Goal: Find specific page/section: Find specific page/section

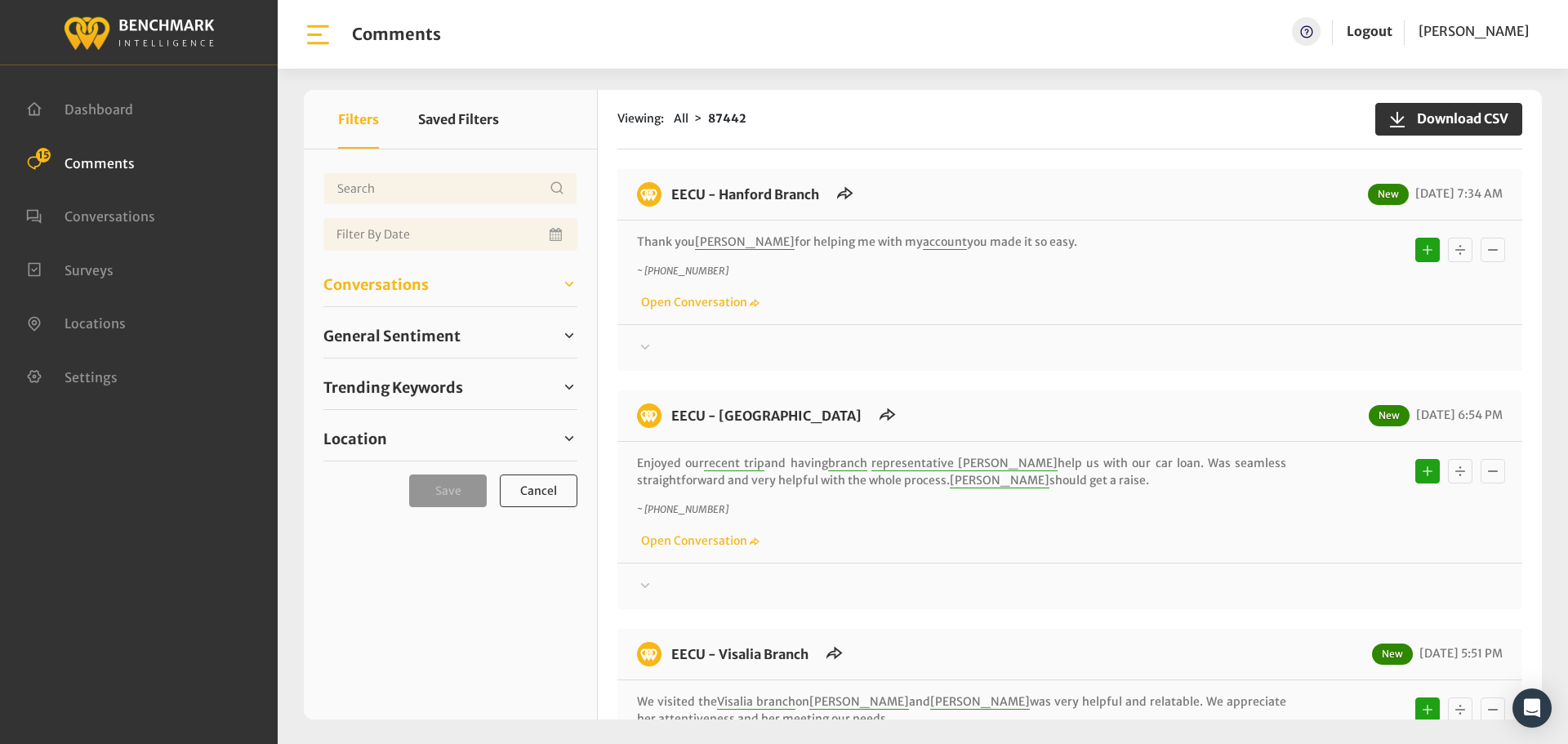
click at [357, 275] on span "Conversations" at bounding box center [377, 284] width 106 height 22
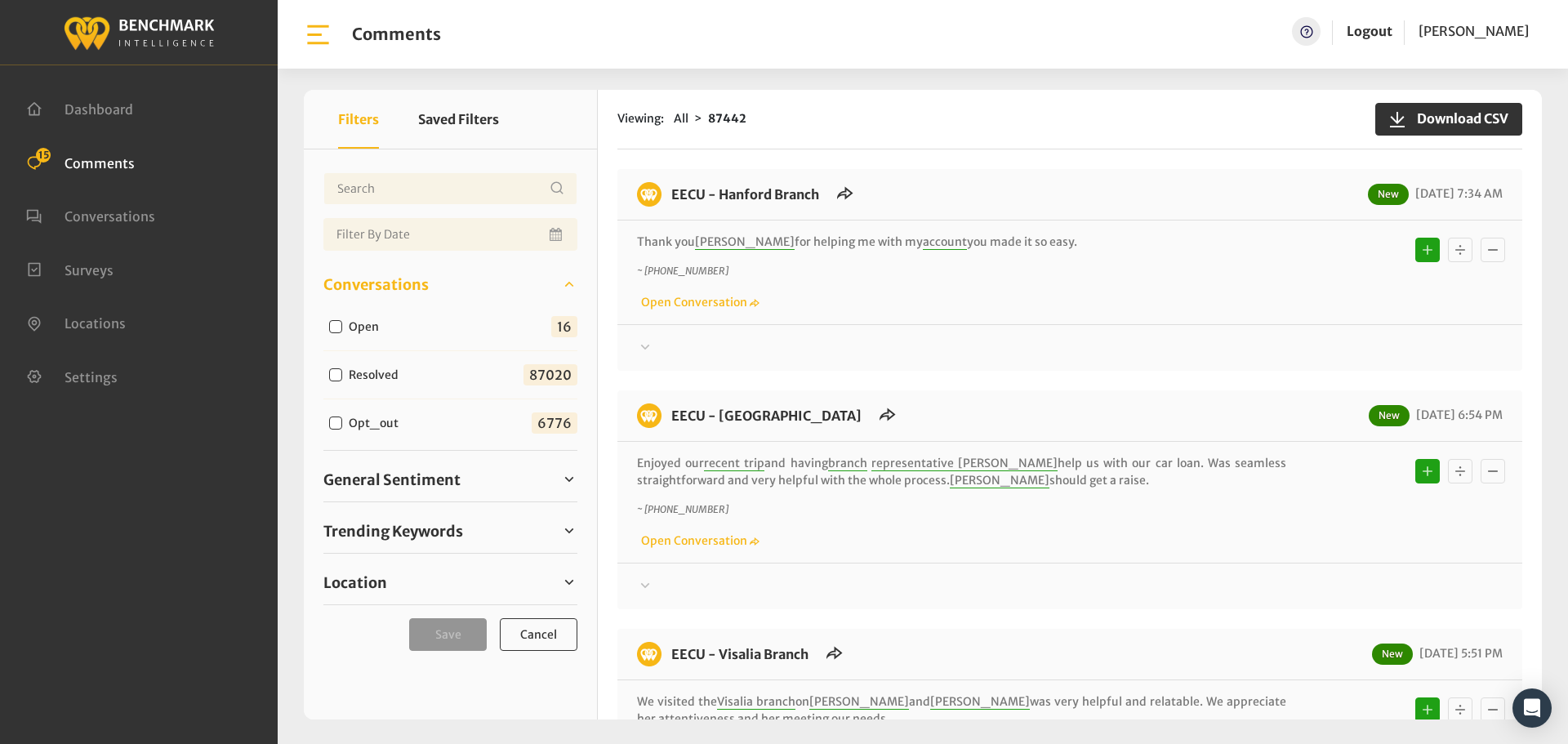
click at [327, 323] on div "Open" at bounding box center [358, 326] width 69 height 20
click at [341, 326] on input "Open" at bounding box center [335, 326] width 13 height 13
checkbox input "true"
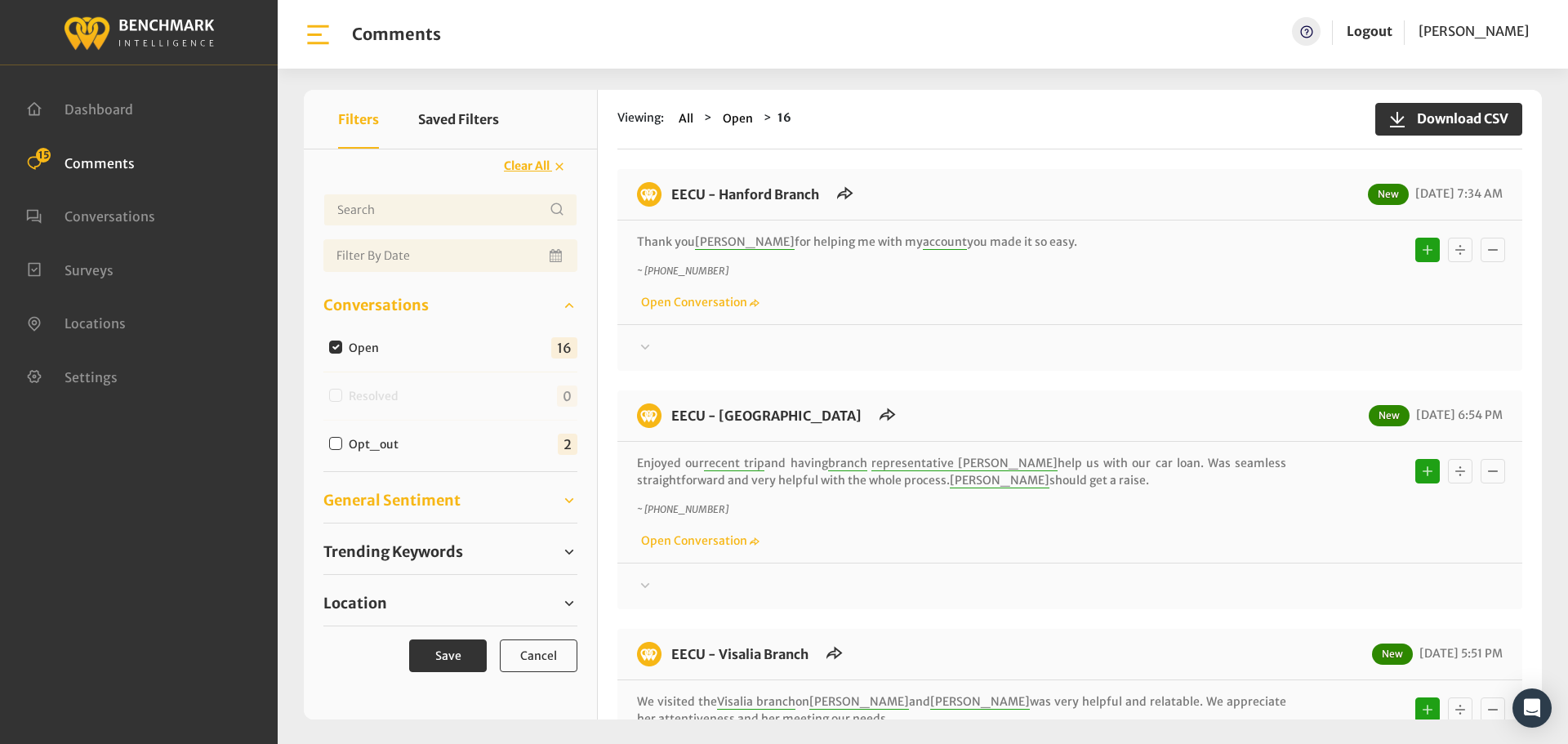
click at [420, 497] on span "General Sentiment" at bounding box center [392, 500] width 137 height 22
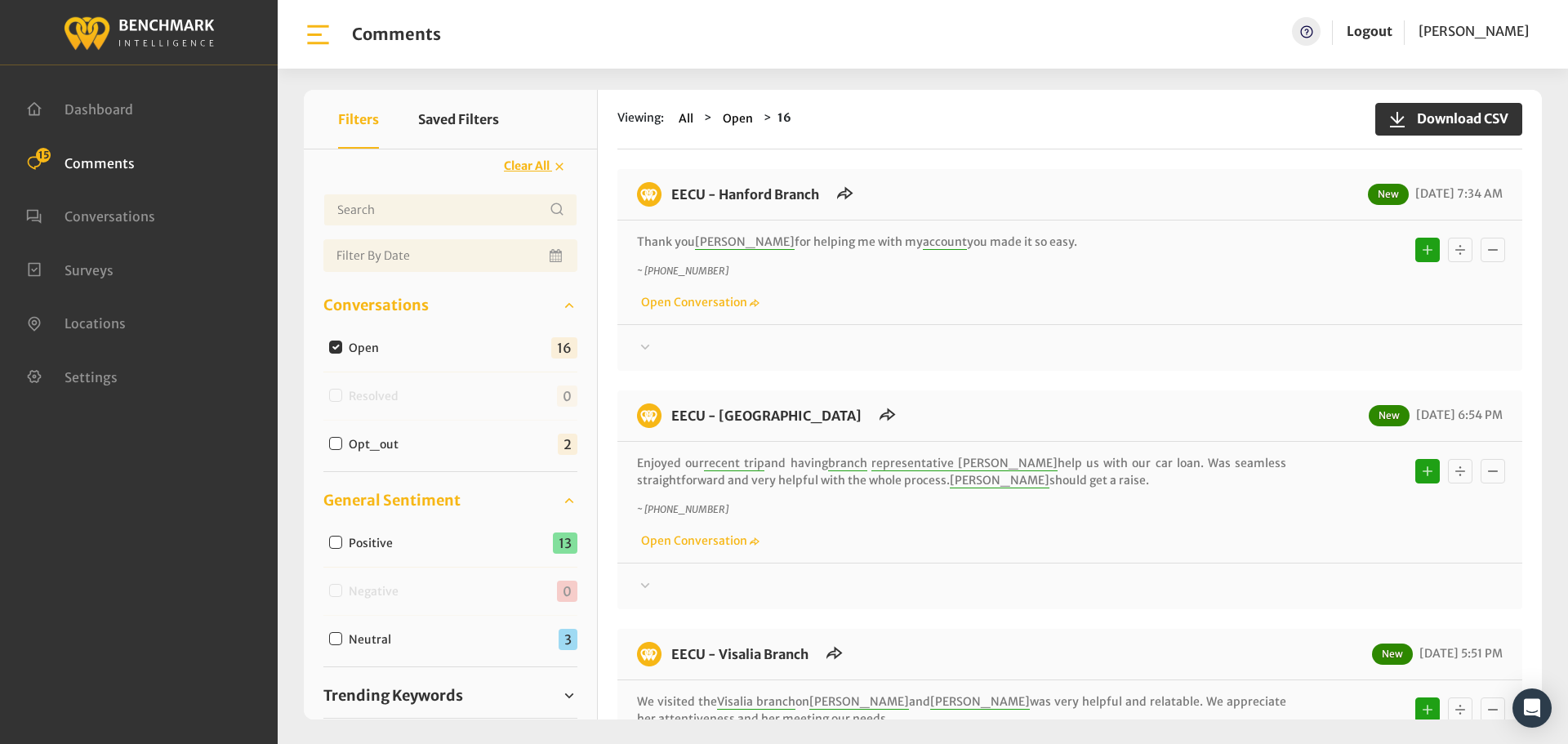
click at [420, 497] on span "General Sentiment" at bounding box center [392, 500] width 137 height 22
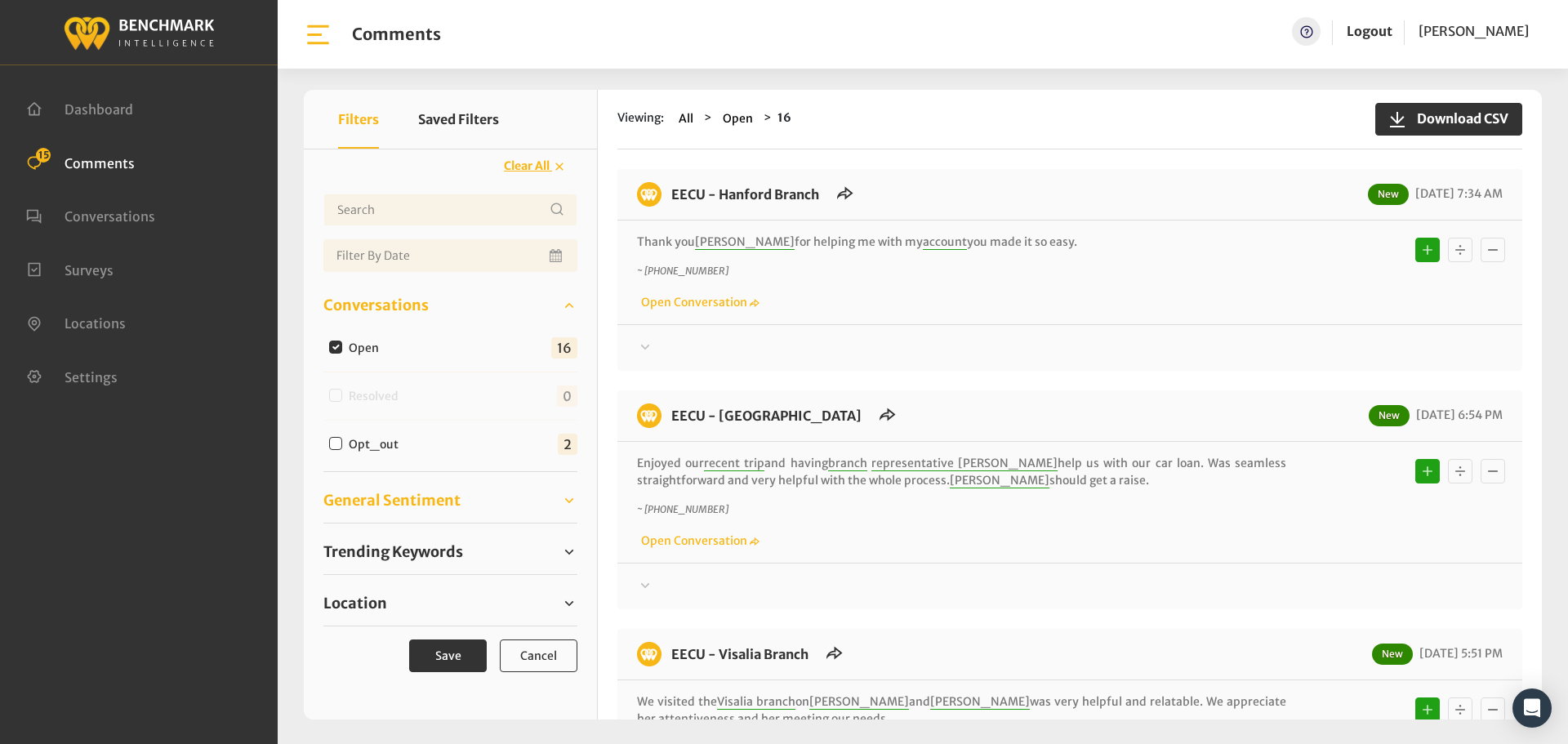
click at [420, 497] on span "General Sentiment" at bounding box center [392, 500] width 137 height 22
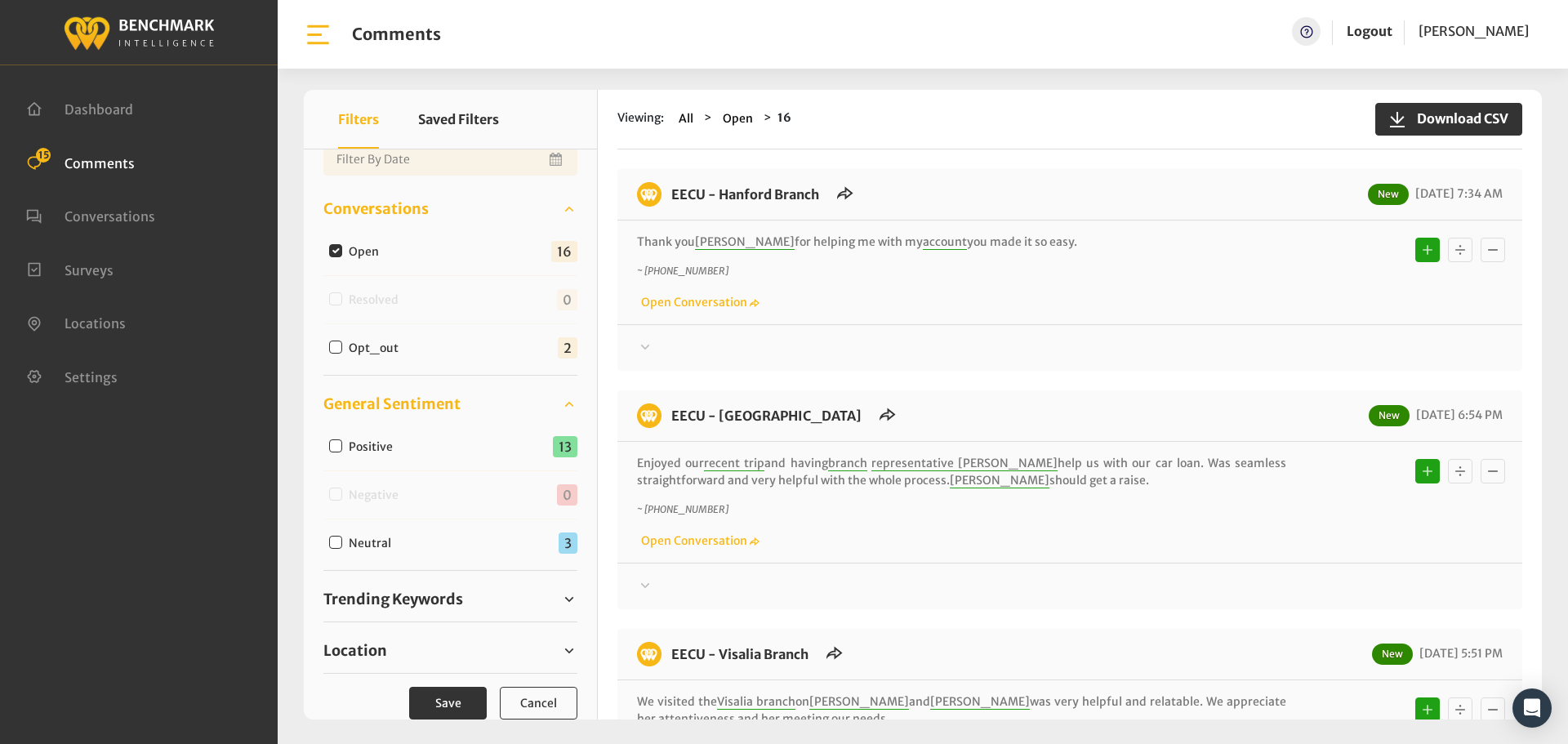
scroll to position [123, 0]
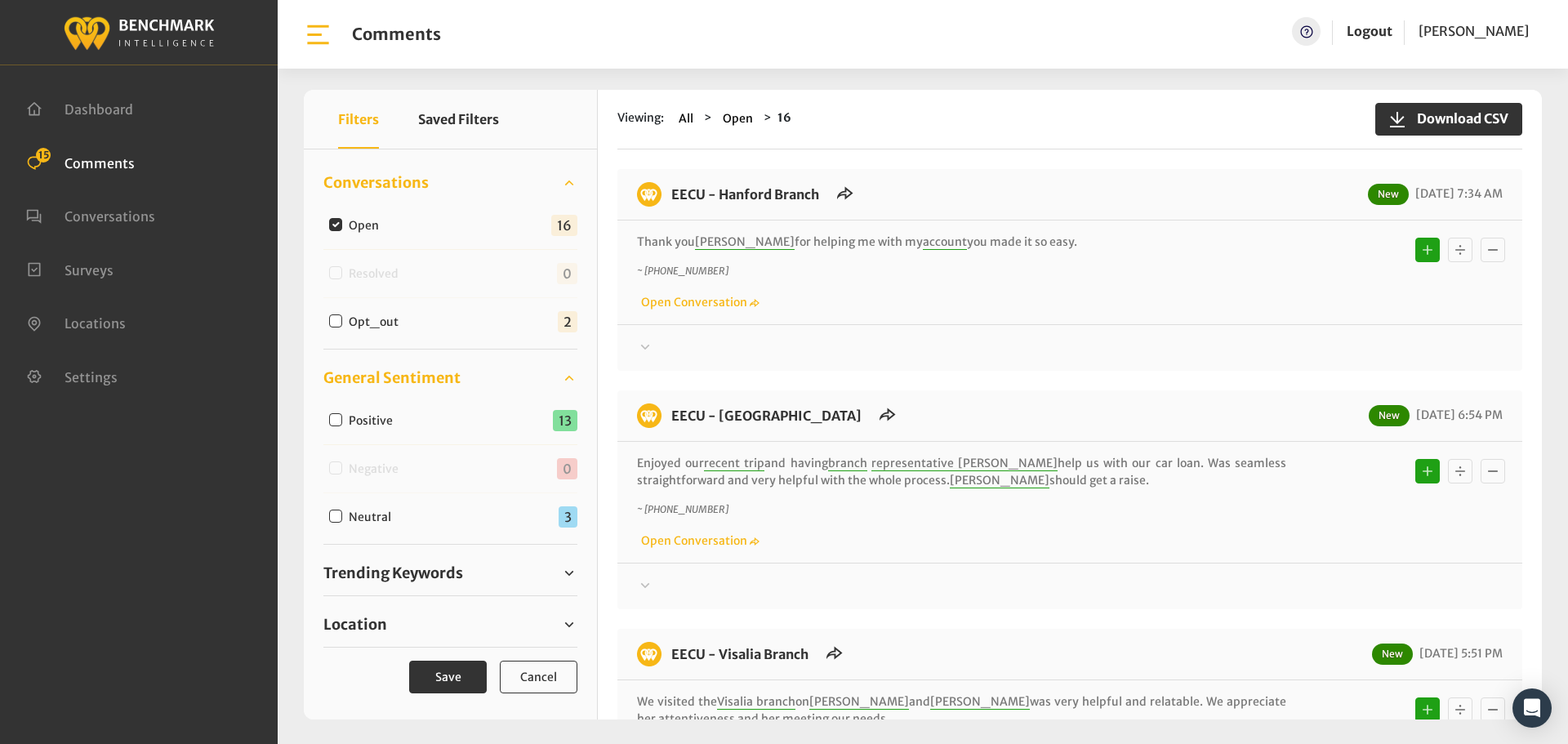
click at [334, 516] on input "Neutral" at bounding box center [335, 515] width 13 height 13
checkbox input "true"
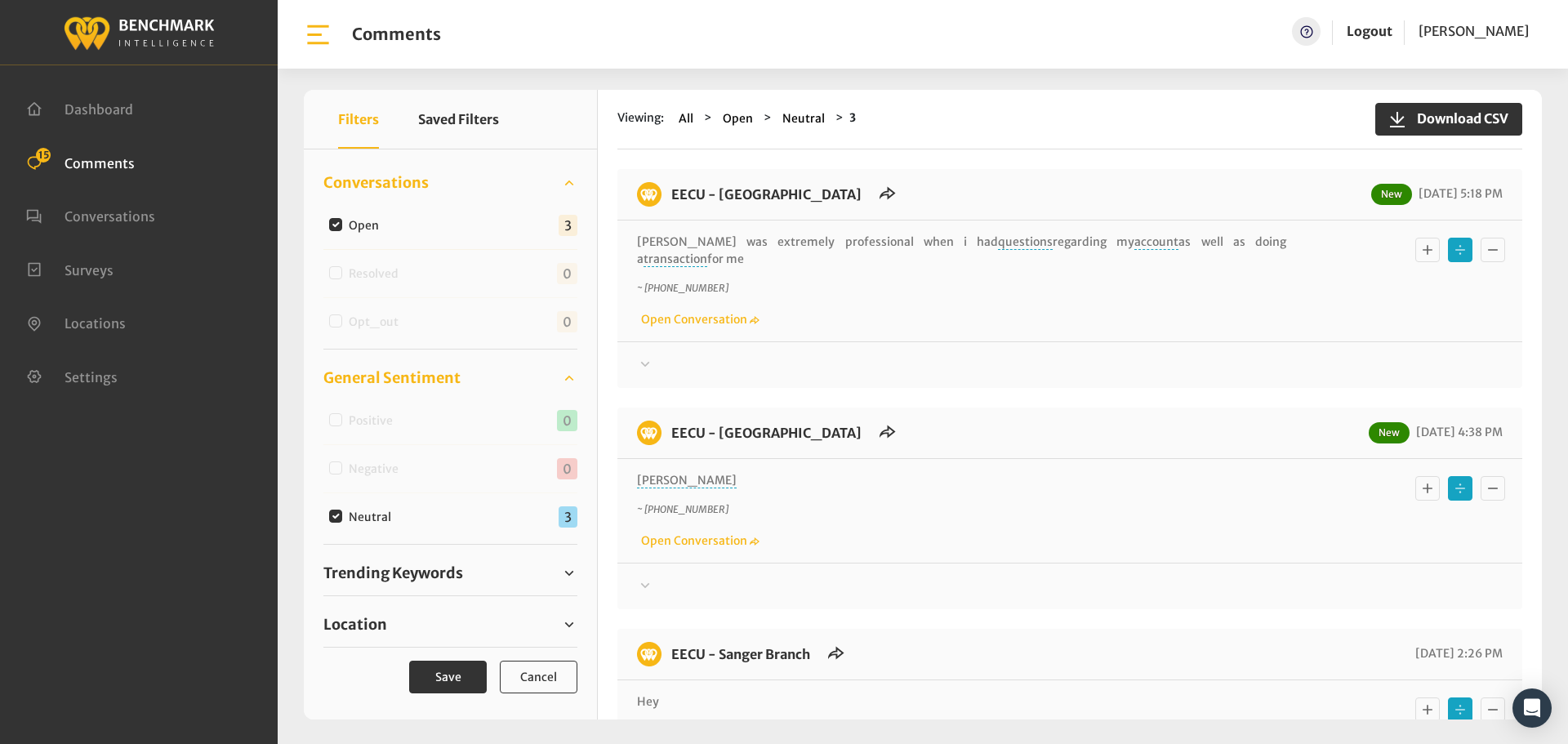
click at [667, 355] on div at bounding box center [1070, 365] width 866 height 20
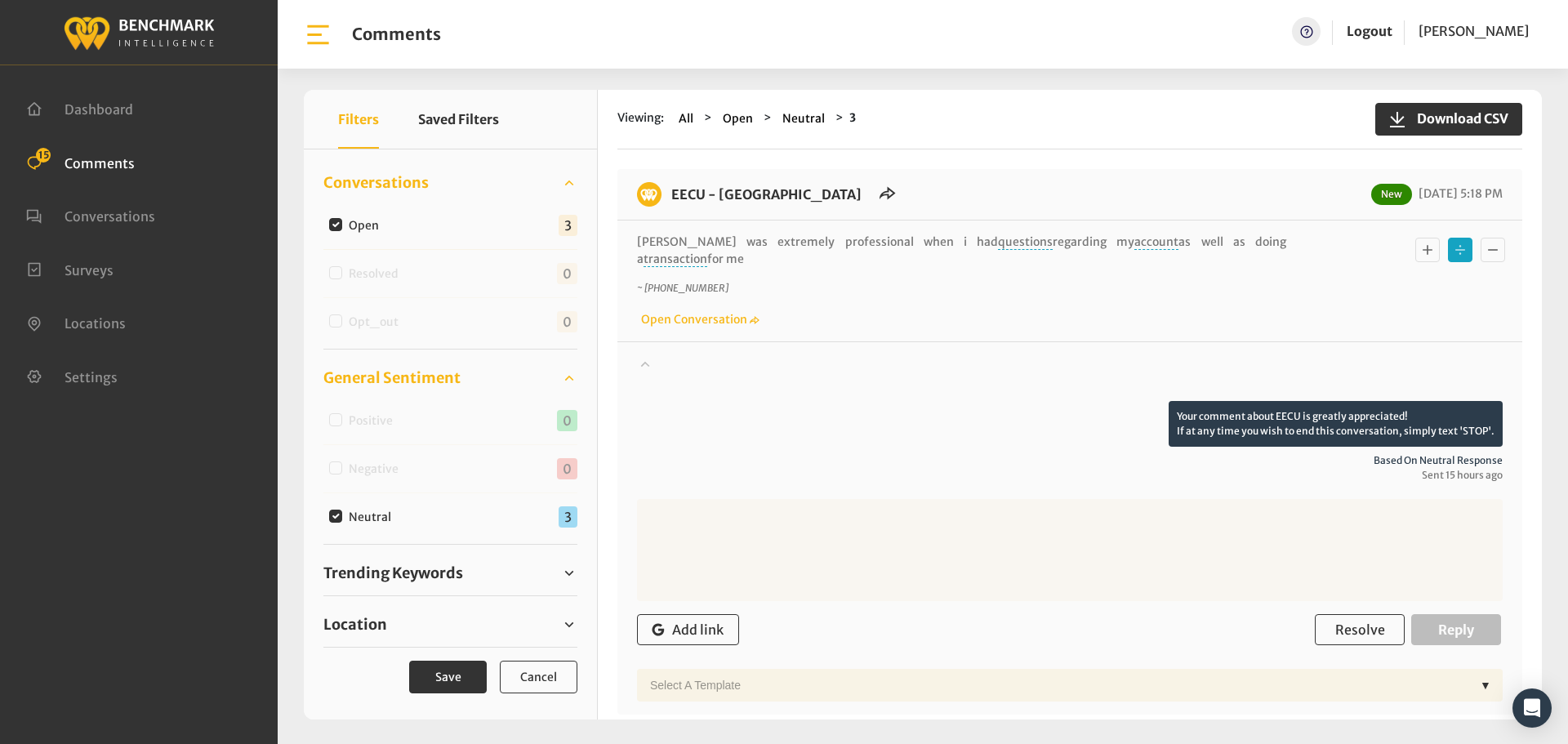
click at [667, 355] on div at bounding box center [1070, 377] width 866 height 46
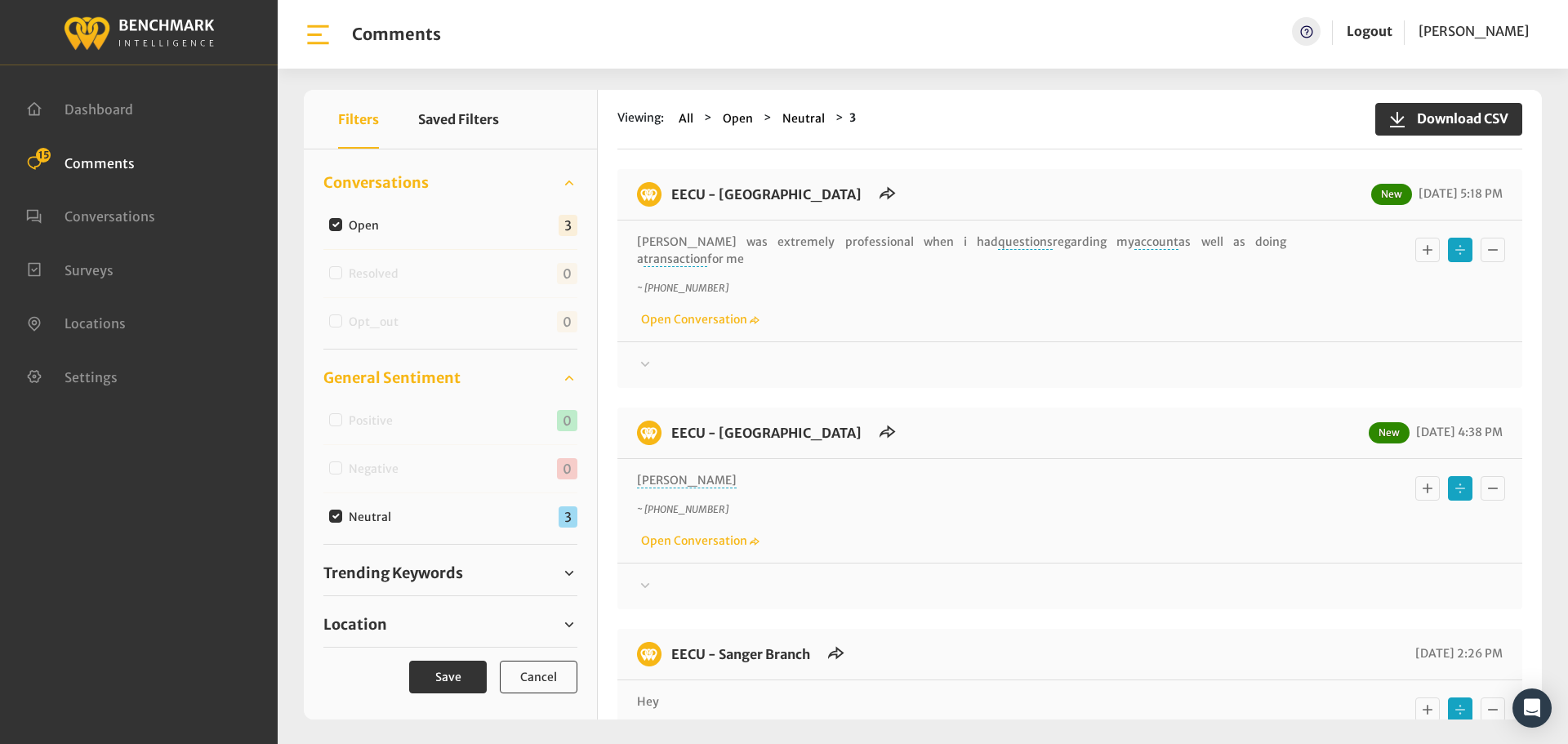
click at [1423, 250] on icon "Basic example" at bounding box center [1427, 249] width 10 height 10
click at [685, 375] on div at bounding box center [1070, 365] width 866 height 20
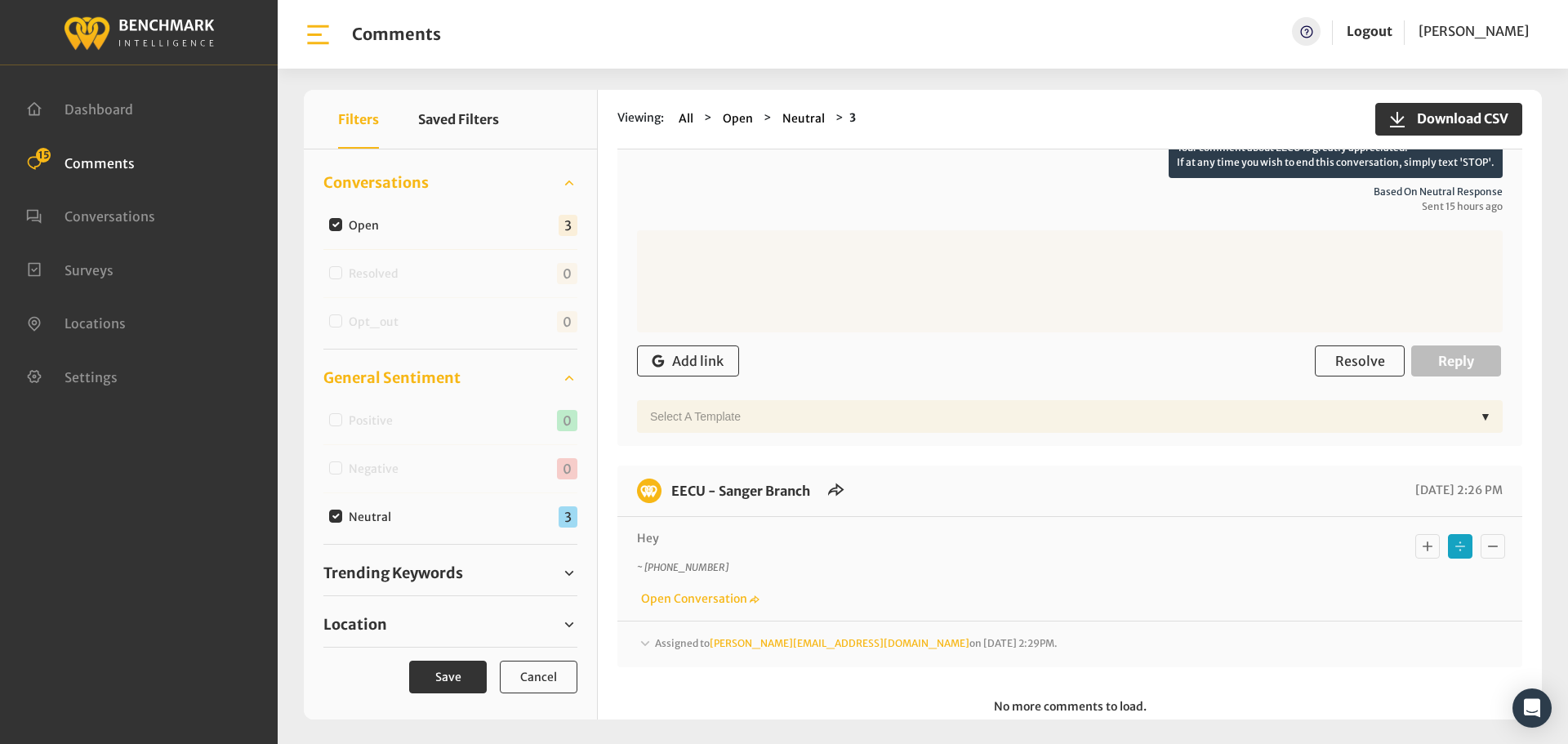
scroll to position [513, 0]
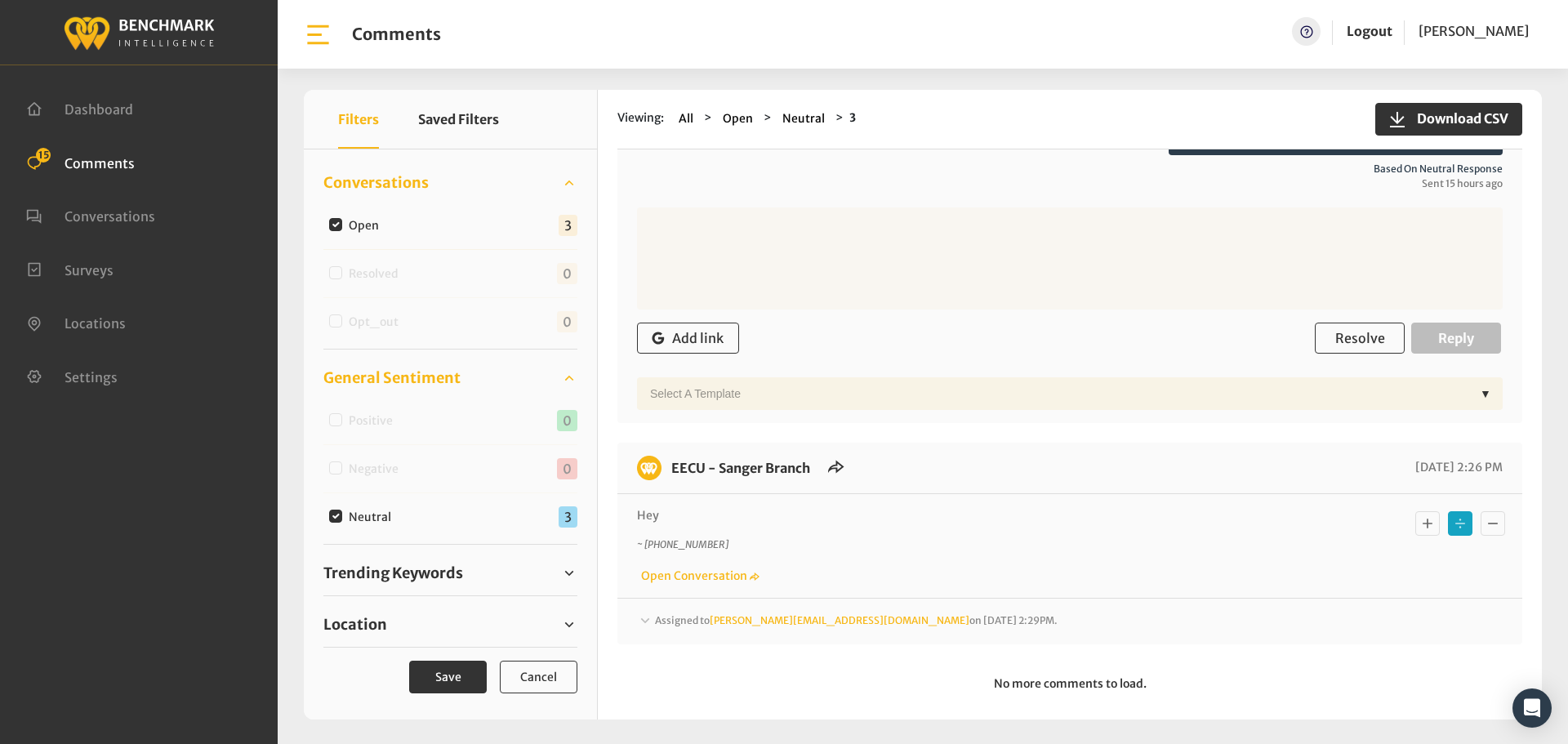
click at [337, 515] on input "Neutral" at bounding box center [335, 515] width 13 height 13
checkbox input "false"
